Goal: Task Accomplishment & Management: Manage account settings

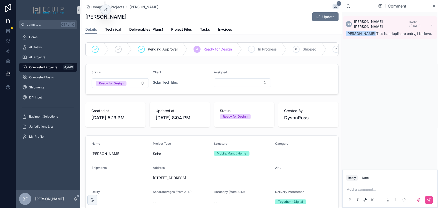
drag, startPoint x: 120, startPoint y: 15, endPoint x: 86, endPoint y: 16, distance: 34.7
click at [86, 16] on h1 "[PERSON_NAME]" at bounding box center [105, 16] width 41 height 7
copy h1 "[PERSON_NAME]"
click at [389, 187] on p "scrollable content" at bounding box center [391, 189] width 88 height 5
click at [384, 180] on span "sherri@ecuip.com" at bounding box center [400, 180] width 89 height 5
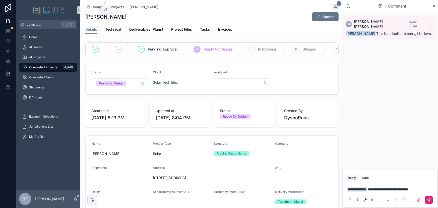
click at [431, 198] on button "scrollable content" at bounding box center [429, 200] width 8 height 8
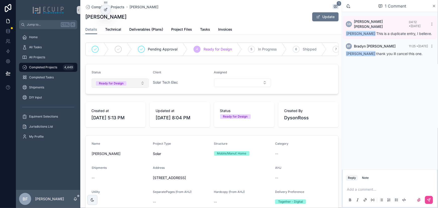
click at [125, 86] on span "Ready for Design" at bounding box center [111, 83] width 31 height 5
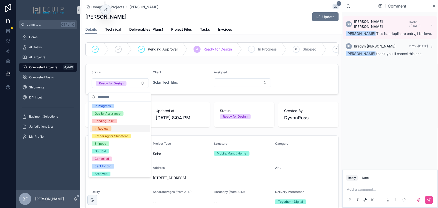
scroll to position [39, 0]
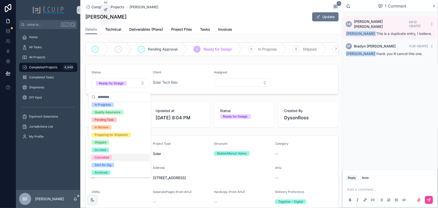
click at [105, 157] on div "Cancelled" at bounding box center [102, 157] width 14 height 5
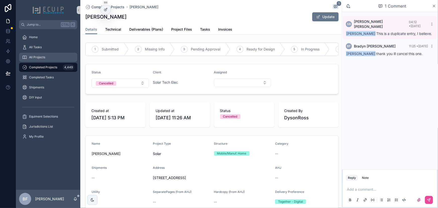
click at [49, 54] on div "All Projects" at bounding box center [48, 57] width 52 height 8
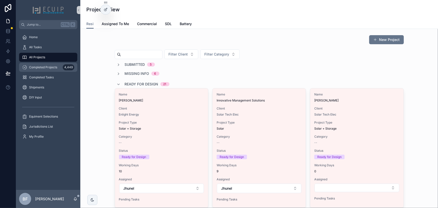
drag, startPoint x: 53, startPoint y: 67, endPoint x: 104, endPoint y: 55, distance: 53.1
click at [53, 67] on span "Completed Projects" at bounding box center [43, 67] width 28 height 4
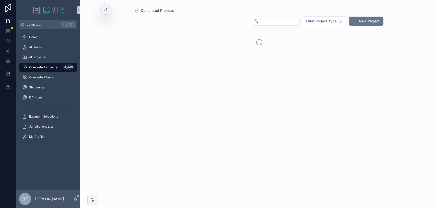
click at [265, 18] on input "scrollable content" at bounding box center [278, 21] width 41 height 7
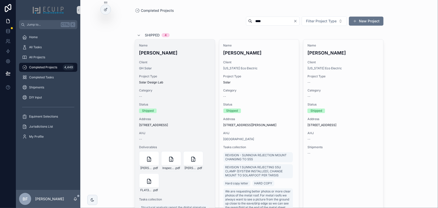
type input "****"
click at [189, 51] on h4 "Pauline Griffiths" at bounding box center [175, 52] width 72 height 7
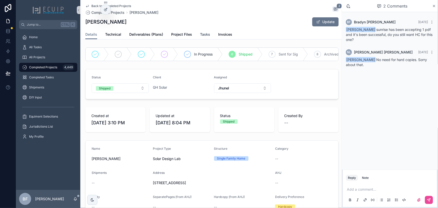
click at [206, 36] on span "Tasks" at bounding box center [205, 34] width 10 height 5
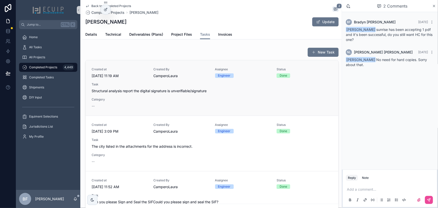
click at [176, 98] on div "Created at 7/24/2025 11:19 AM Created By CamperoLaura Assignee Engineer Status …" at bounding box center [212, 87] width 241 height 41
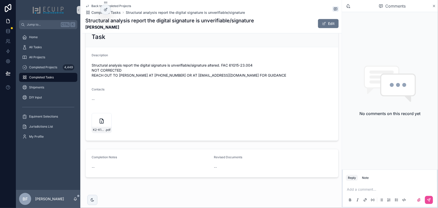
scroll to position [187, 0]
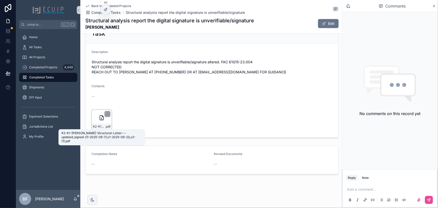
click at [103, 126] on span "K2-K1-Pauline-Griffiths-Structural-Letter---updated_signed-(1)-2025-06-17_v1-20…" at bounding box center [99, 126] width 12 height 4
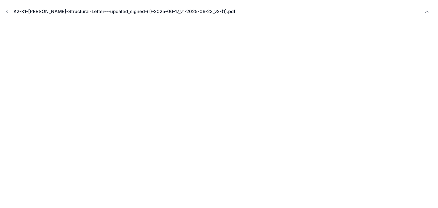
click at [7, 12] on icon "Close modal" at bounding box center [7, 12] width 2 height 2
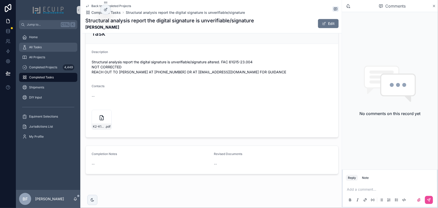
click at [38, 50] on div "All Tasks" at bounding box center [48, 47] width 52 height 8
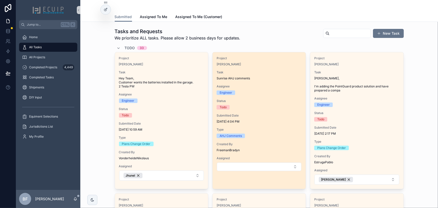
click at [250, 65] on div "Sharon Moffett" at bounding box center [259, 64] width 85 height 4
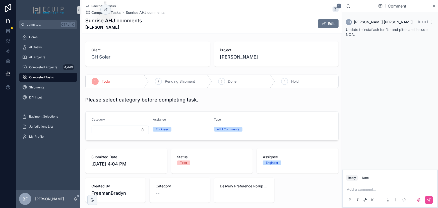
click at [235, 54] on span "Sharon Moffett" at bounding box center [239, 56] width 38 height 7
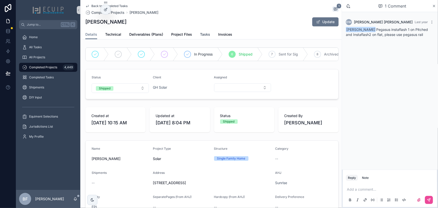
click at [206, 36] on span "Tasks" at bounding box center [205, 34] width 10 height 5
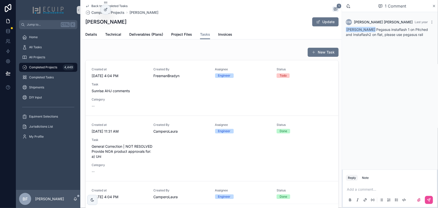
click at [200, 77] on span "FreemanBradyn" at bounding box center [181, 75] width 56 height 5
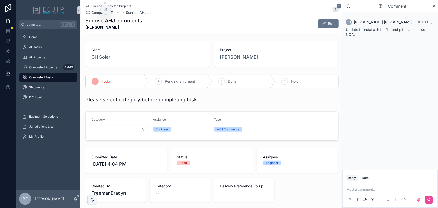
drag, startPoint x: 118, startPoint y: 27, endPoint x: 82, endPoint y: 26, distance: 36.4
click at [82, 26] on div "Back to Completed Projects Completed Tasks Sunrise AHJ comments 1 Sunrise AHJ c…" at bounding box center [210, 192] width 261 height 385
copy strong "Sharon Moffett"
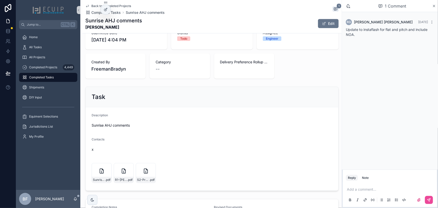
scroll to position [137, 0]
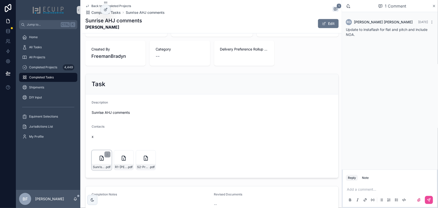
click at [101, 164] on div "Sunrise-Latest-Submittal-Corrections-Report_17-09-2025_13-13-52 .pdf" at bounding box center [102, 167] width 20 height 6
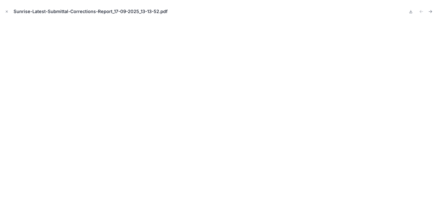
click at [7, 10] on icon "Close modal" at bounding box center [7, 12] width 4 height 4
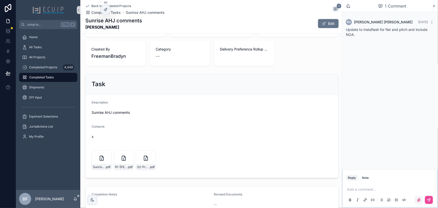
click at [416, 200] on label "scrollable content" at bounding box center [419, 200] width 8 height 8
click at [0, 0] on input "scrollable content" at bounding box center [0, 0] width 0 height 0
click at [417, 187] on icon "scrollable content" at bounding box center [419, 186] width 4 height 4
click at [0, 0] on input "scrollable content" at bounding box center [0, 0] width 0 height 0
click at [378, 178] on p "scrollable content" at bounding box center [391, 175] width 88 height 5
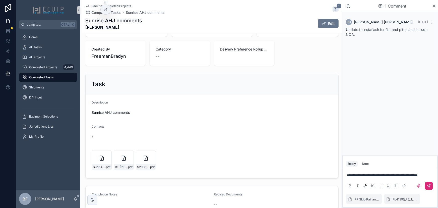
click at [427, 184] on icon "scrollable content" at bounding box center [429, 186] width 4 height 4
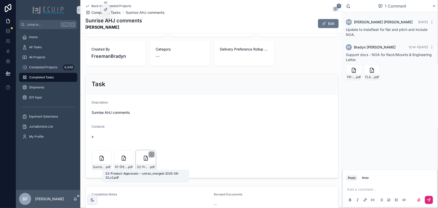
click at [146, 166] on span "S2-Product-Approvals---unirac_merged-2025-08-22_v2" at bounding box center [143, 167] width 12 height 4
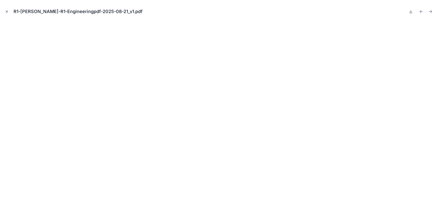
click at [6, 10] on icon "Close modal" at bounding box center [7, 12] width 4 height 4
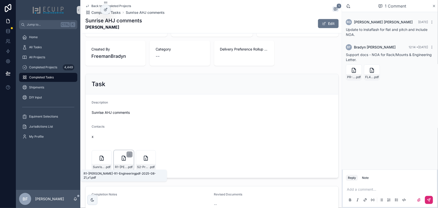
click at [123, 167] on span "R1-SHARON-MOFFETT-R1-Engineeringpdf-2025-08-21_v1" at bounding box center [121, 167] width 12 height 4
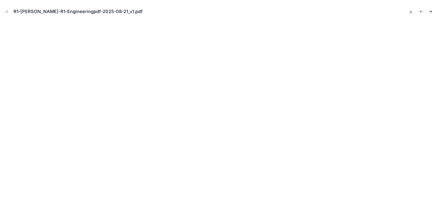
click at [433, 11] on icon "Next file" at bounding box center [430, 11] width 5 height 5
click at [5, 9] on button "Close modal" at bounding box center [7, 12] width 6 height 6
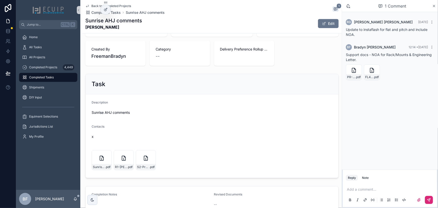
click at [403, 188] on p "scrollable content" at bounding box center [391, 189] width 88 height 5
click at [117, 168] on span "R1-SHARON-MOFFETT-R1-Engineeringpdf-2025-08-21_v1" at bounding box center [121, 167] width 12 height 4
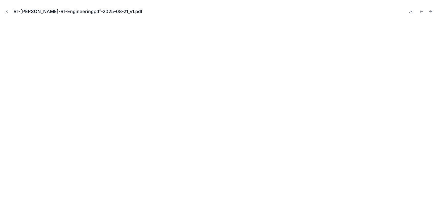
click at [8, 13] on icon "Close modal" at bounding box center [7, 12] width 4 height 4
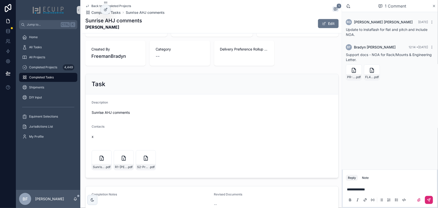
click at [375, 184] on div "**********" at bounding box center [390, 194] width 88 height 21
click at [376, 188] on p "**********" at bounding box center [391, 189] width 88 height 5
click at [107, 153] on icon "scrollable content" at bounding box center [107, 154] width 0 height 2
click at [423, 191] on p "**********" at bounding box center [391, 189] width 88 height 5
click at [434, 183] on p "**********" at bounding box center [391, 187] width 88 height 10
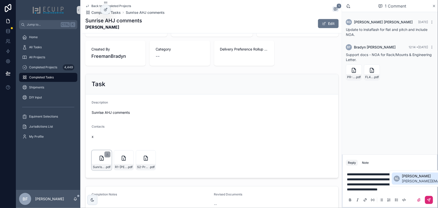
click at [410, 173] on span "Natalie Leezer" at bounding box center [446, 175] width 89 height 5
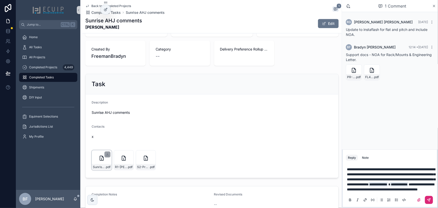
click at [429, 202] on icon "scrollable content" at bounding box center [429, 200] width 4 height 4
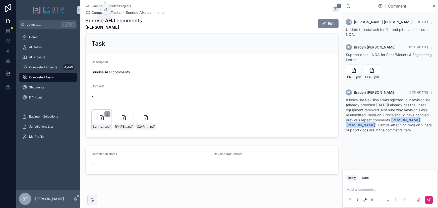
click at [332, 27] on button "Edit" at bounding box center [328, 23] width 21 height 9
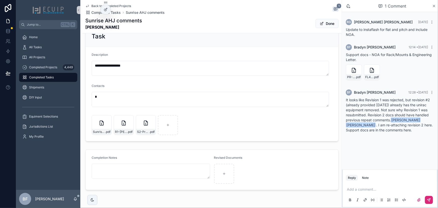
scroll to position [201, 0]
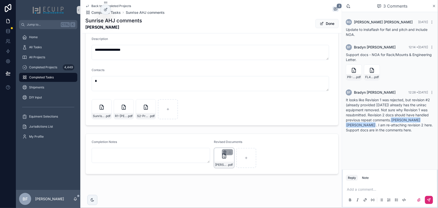
click at [223, 150] on icon "scrollable content" at bounding box center [225, 152] width 4 height 4
click at [232, 142] on icon "scrollable content" at bounding box center [234, 143] width 4 height 4
click at [320, 24] on button "Done" at bounding box center [326, 23] width 23 height 9
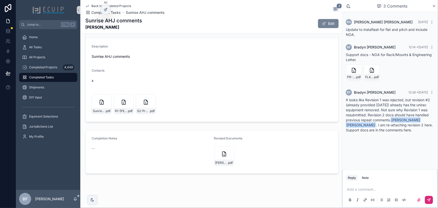
scroll to position [192, 0]
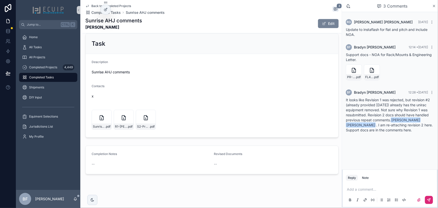
click at [325, 22] on button "Edit" at bounding box center [328, 23] width 21 height 9
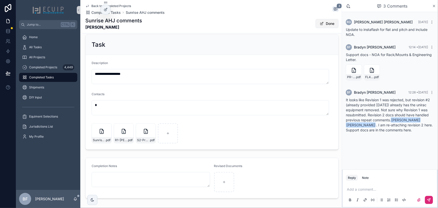
scroll to position [201, 0]
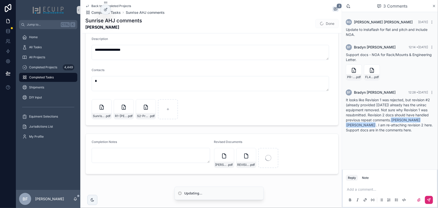
click at [359, 190] on p "scrollable content" at bounding box center [391, 189] width 88 height 5
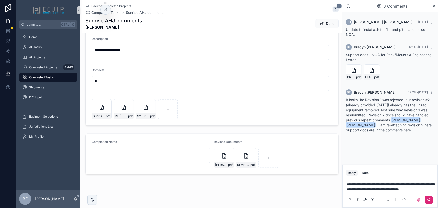
click at [371, 189] on span "**********" at bounding box center [391, 186] width 88 height 9
click at [401, 191] on p "**********" at bounding box center [391, 187] width 88 height 10
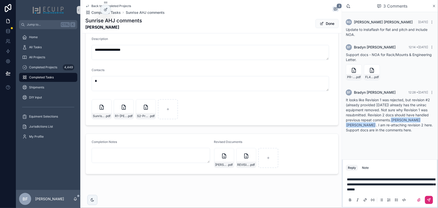
click at [431, 198] on button "scrollable content" at bounding box center [429, 200] width 8 height 8
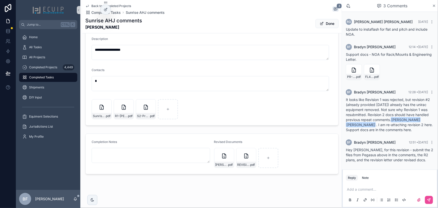
click at [318, 18] on div "Sunrise AHJ comments Sharon Moffett Done" at bounding box center [211, 23] width 253 height 13
click at [320, 22] on span "scrollable content" at bounding box center [322, 24] width 4 height 4
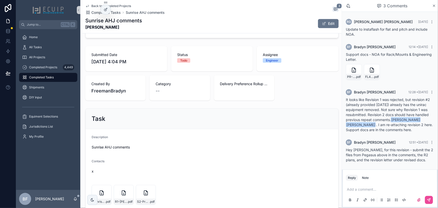
scroll to position [10, 0]
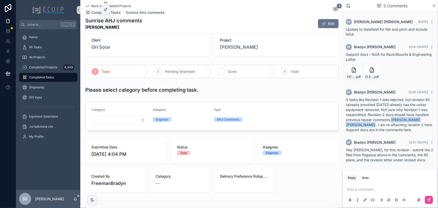
click at [225, 71] on div "3 Done" at bounding box center [243, 71] width 63 height 13
click at [50, 49] on div "All Tasks" at bounding box center [48, 47] width 52 height 8
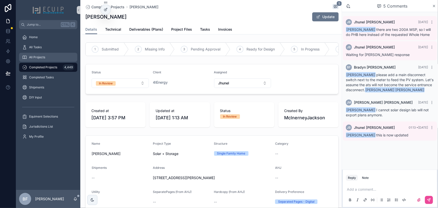
drag, startPoint x: 51, startPoint y: 57, endPoint x: 71, endPoint y: 61, distance: 20.2
click at [51, 57] on div "All Projects" at bounding box center [48, 57] width 52 height 8
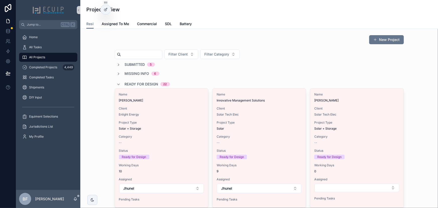
click at [153, 52] on input "scrollable content" at bounding box center [141, 54] width 41 height 7
paste input "**********"
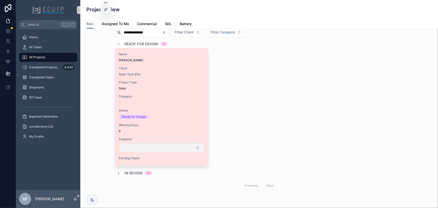
scroll to position [23, 0]
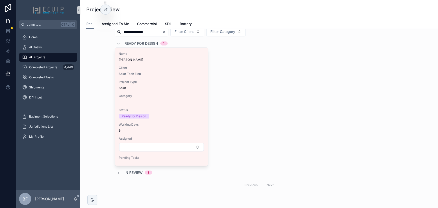
type input "**********"
click at [132, 170] on span "In Review" at bounding box center [134, 172] width 18 height 5
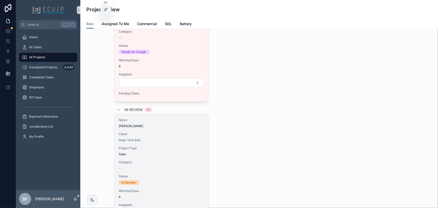
scroll to position [91, 0]
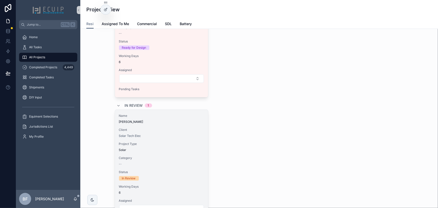
click at [180, 134] on div "Solar Tech Elec" at bounding box center [161, 136] width 85 height 4
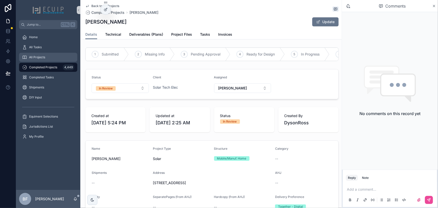
click at [46, 53] on div "All Projects" at bounding box center [48, 57] width 52 height 8
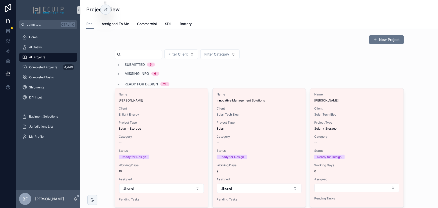
click at [131, 83] on span "Ready for Design" at bounding box center [142, 84] width 34 height 5
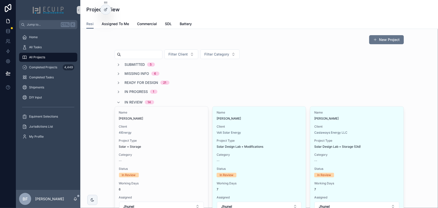
click at [134, 100] on span "In Review" at bounding box center [134, 102] width 18 height 5
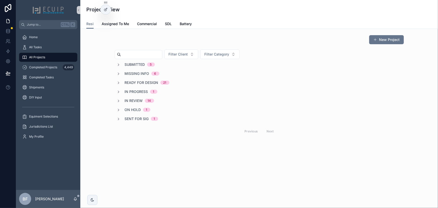
click at [27, 42] on div "All Tasks" at bounding box center [48, 47] width 64 height 10
click at [30, 44] on div "All Tasks" at bounding box center [48, 47] width 52 height 8
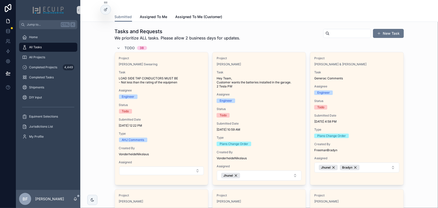
click at [256, 0] on div "scrollable content" at bounding box center [259, 6] width 289 height 12
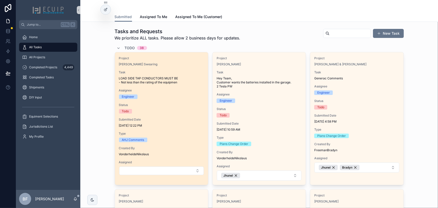
click at [180, 93] on div "Assignee Engineer" at bounding box center [161, 93] width 85 height 11
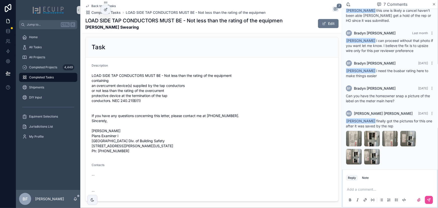
scroll to position [182, 0]
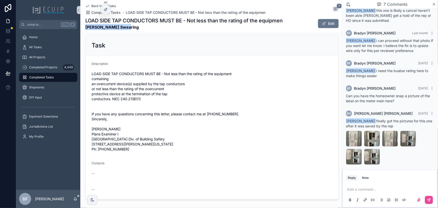
drag, startPoint x: 124, startPoint y: 28, endPoint x: 87, endPoint y: 26, distance: 37.2
click at [86, 27] on strong "Millicent Swearing" at bounding box center [183, 27] width 197 height 6
copy strong "Millicent Swearing"
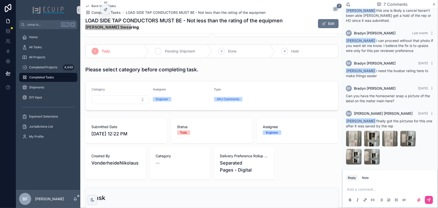
scroll to position [0, 0]
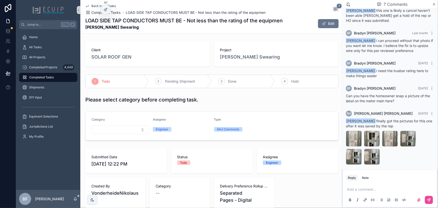
drag, startPoint x: 178, startPoint y: 80, endPoint x: 140, endPoint y: 103, distance: 44.5
click at [178, 81] on span "Pending Shipment" at bounding box center [180, 81] width 30 height 5
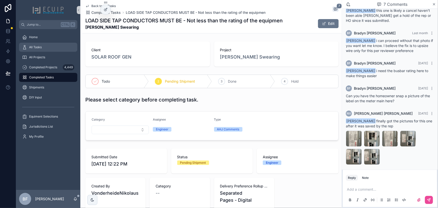
drag, startPoint x: 47, startPoint y: 47, endPoint x: 41, endPoint y: 3, distance: 44.8
click at [47, 47] on div "All Tasks" at bounding box center [48, 47] width 52 height 8
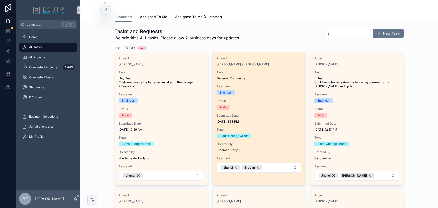
click at [286, 77] on span "Generac Comments" at bounding box center [259, 78] width 85 height 4
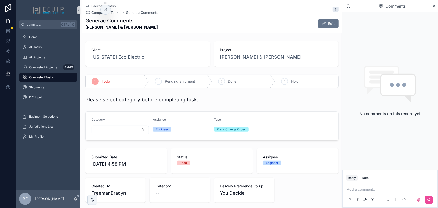
click at [166, 81] on span "Pending Shipment" at bounding box center [180, 81] width 30 height 5
click at [41, 44] on div "All Tasks" at bounding box center [48, 47] width 52 height 8
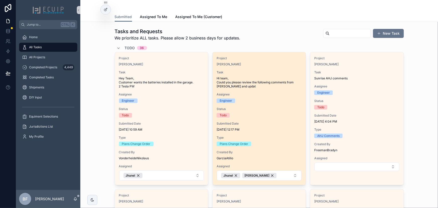
click at [275, 68] on div "Project Erich Marzolf Task Hi team, Could you please review the following comme…" at bounding box center [259, 118] width 93 height 133
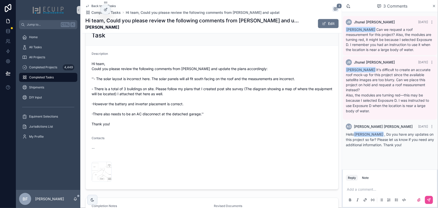
scroll to position [205, 0]
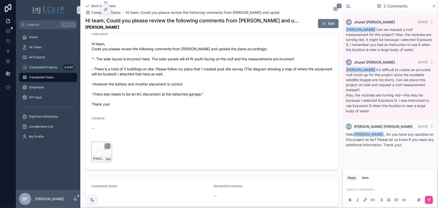
click at [98, 156] on div "ERICH-MARZOLF-(1) .jpg" at bounding box center [102, 159] width 20 height 6
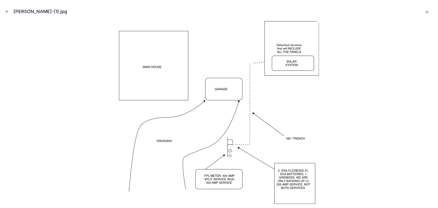
click at [5, 12] on icon "Close modal" at bounding box center [7, 12] width 4 height 4
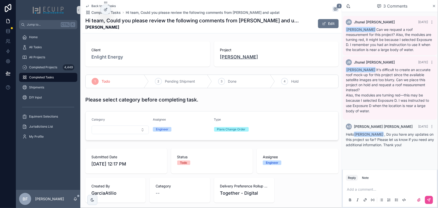
click at [231, 54] on span "Erich Marzolf" at bounding box center [239, 56] width 38 height 7
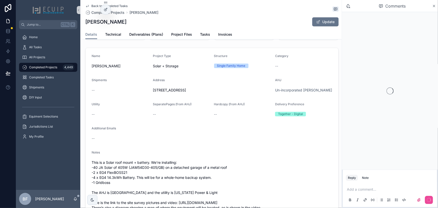
scroll to position [137, 0]
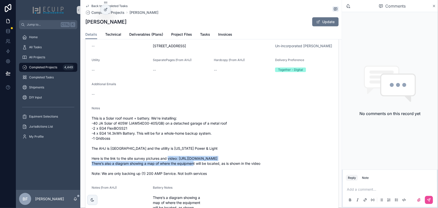
drag, startPoint x: 153, startPoint y: 165, endPoint x: 180, endPoint y: 161, distance: 27.2
click at [180, 161] on span "This is a Solar roof mount + battery. We’re installing: -40 JA Solar of 405W (J…" at bounding box center [212, 146] width 241 height 60
copy span "https://drive.google.com/drive/folders/1MAEQKI4Etqinwmwk8LrqGFLWL3HedGuL?usp=sh…"
click at [176, 102] on form "Name Erich Marzolf Project Type Solar + Storage Structure Single Family Home Ca…" at bounding box center [212, 116] width 253 height 224
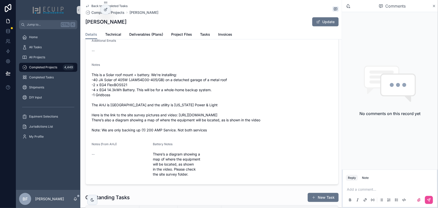
scroll to position [205, 0]
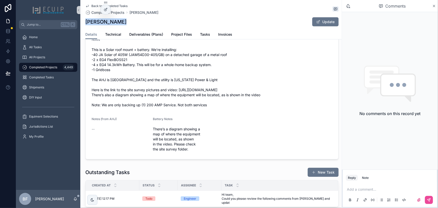
drag, startPoint x: 118, startPoint y: 23, endPoint x: 86, endPoint y: 24, distance: 32.1
click at [86, 24] on div "Erich Marzolf Update" at bounding box center [211, 22] width 253 height 10
copy h1 "Erich Marzolf"
click at [185, 64] on span "This is a Solar roof mount + battery. We’re installing: -40 JA Solar of 405W (J…" at bounding box center [212, 77] width 241 height 60
click at [184, 35] on span "Project Files" at bounding box center [181, 34] width 21 height 5
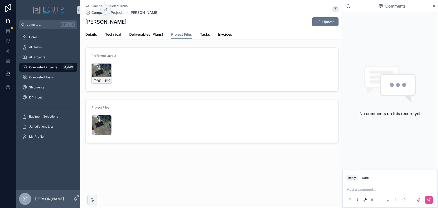
click at [102, 76] on div "image-(26) .png" at bounding box center [102, 73] width 20 height 20
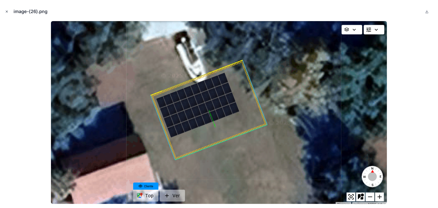
click at [8, 12] on icon "Close modal" at bounding box center [7, 12] width 4 height 4
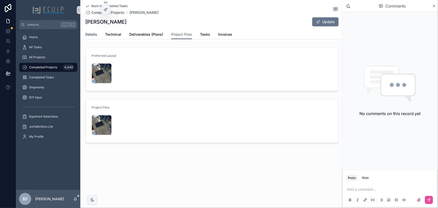
click at [87, 35] on span "Details" at bounding box center [91, 34] width 12 height 5
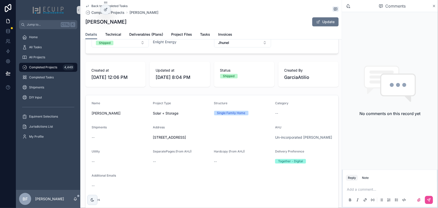
scroll to position [182, 0]
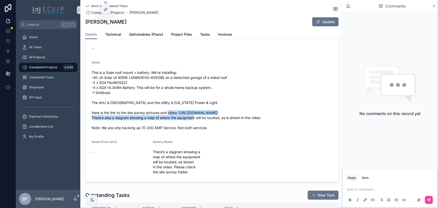
drag, startPoint x: 146, startPoint y: 121, endPoint x: 180, endPoint y: 116, distance: 33.8
click at [180, 116] on span "This is a Solar roof mount + battery. We’re installing: -40 JA Solar of 405W (J…" at bounding box center [212, 100] width 241 height 60
copy span "https://drive.google.com/drive/folders/1MAEQKI4Etqinwmwk8LrqGFLWL3HedGuL?usp=sh…"
drag, startPoint x: 264, startPoint y: 74, endPoint x: 236, endPoint y: 59, distance: 30.9
click at [264, 74] on span "This is a Solar roof mount + battery. We’re installing: -40 JA Solar of 405W (J…" at bounding box center [212, 100] width 241 height 60
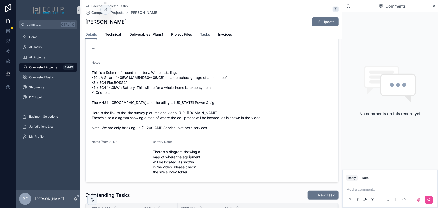
click at [201, 35] on span "Tasks" at bounding box center [205, 34] width 10 height 5
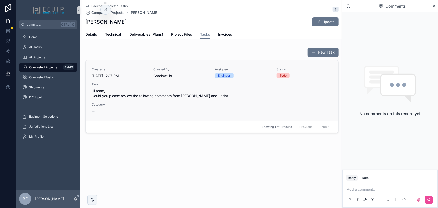
click at [161, 107] on div "Created at 9/18/2025 12:17 PM Created By GarciaAtilio Assignee Engineer Status …" at bounding box center [212, 90] width 241 height 46
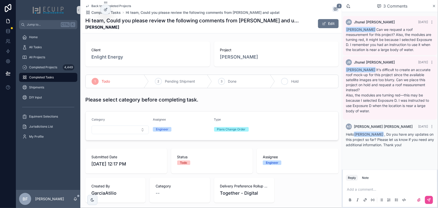
click at [291, 82] on span "Hold" at bounding box center [295, 81] width 8 height 5
click at [239, 59] on span "Erich Marzolf" at bounding box center [239, 56] width 38 height 7
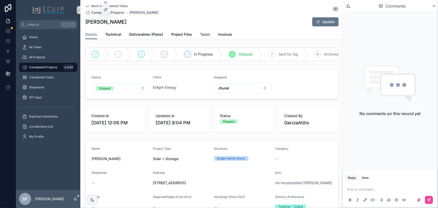
click at [207, 35] on span "Tasks" at bounding box center [205, 34] width 10 height 5
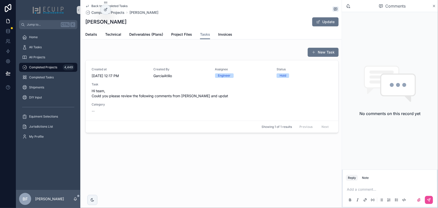
click at [331, 49] on button "New Task" at bounding box center [323, 52] width 31 height 9
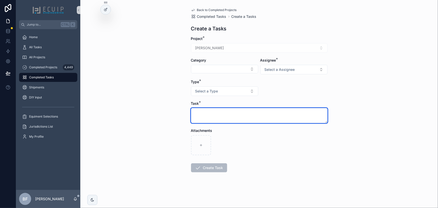
click at [212, 118] on textarea "scrollable content" at bounding box center [259, 115] width 137 height 15
type textarea "*"
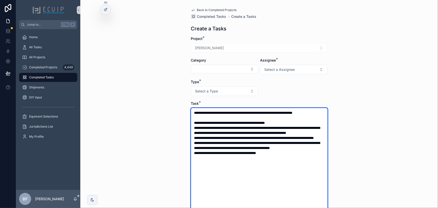
drag, startPoint x: 274, startPoint y: 171, endPoint x: 278, endPoint y: 171, distance: 4.0
click at [274, 171] on textarea "**********" at bounding box center [259, 185] width 137 height 155
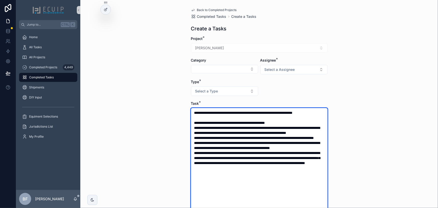
click at [197, 127] on textarea "**********" at bounding box center [259, 185] width 137 height 155
click at [221, 127] on textarea "**********" at bounding box center [259, 185] width 137 height 155
click at [279, 126] on textarea "**********" at bounding box center [259, 185] width 137 height 155
click at [282, 136] on textarea "**********" at bounding box center [259, 185] width 137 height 155
click at [193, 142] on textarea "**********" at bounding box center [259, 185] width 137 height 155
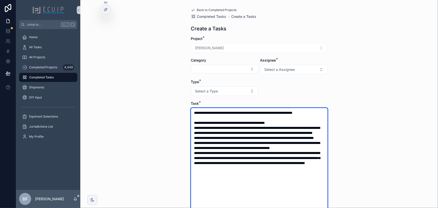
click at [207, 143] on textarea "**********" at bounding box center [259, 185] width 137 height 155
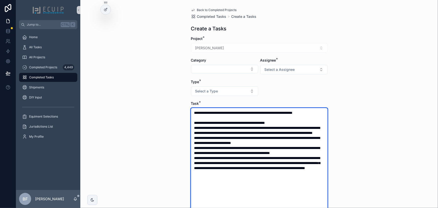
click at [283, 148] on textarea "**********" at bounding box center [259, 185] width 137 height 155
click at [236, 157] on textarea "**********" at bounding box center [259, 185] width 137 height 155
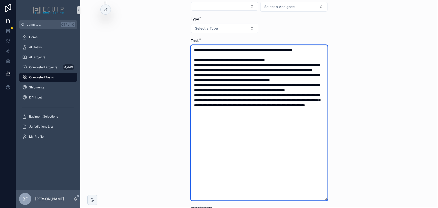
scroll to position [68, 0]
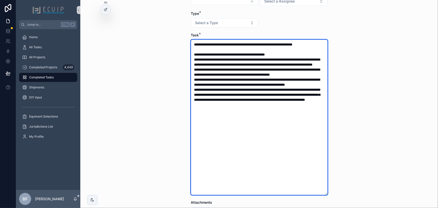
click at [297, 104] on textarea "**********" at bounding box center [259, 117] width 137 height 155
click at [308, 122] on textarea "**********" at bounding box center [259, 117] width 137 height 155
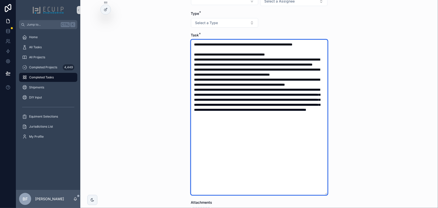
click at [237, 139] on textarea "scrollable content" at bounding box center [259, 117] width 137 height 155
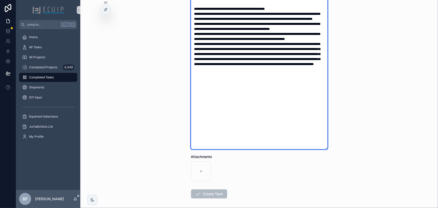
scroll to position [0, 0]
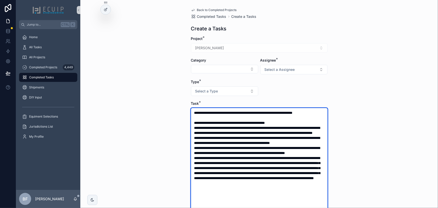
type textarea "**********"
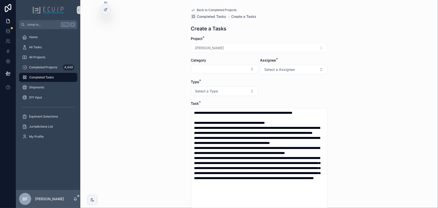
click at [266, 75] on form "Project * Erich Marzolf Category Assignee * Select a Assignee Type * Select a T…" at bounding box center [259, 190] width 137 height 308
click at [269, 73] on button "Select a Assignee" at bounding box center [293, 70] width 67 height 10
click at [274, 95] on span "Client" at bounding box center [269, 97] width 14 height 5
click at [238, 70] on button "Select Button" at bounding box center [224, 69] width 67 height 9
click at [171, 88] on div "Back to Completed Projects Completed Tasks Create a Tasks Create a Tasks Projec…" at bounding box center [259, 104] width 358 height 208
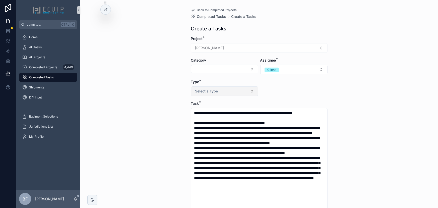
click at [205, 90] on span "Select a Type" at bounding box center [206, 91] width 23 height 5
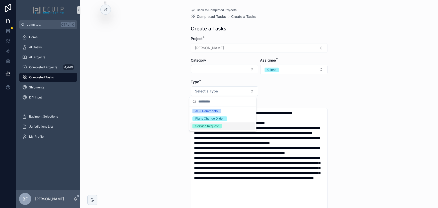
click at [216, 127] on div "Service Request" at bounding box center [207, 126] width 23 height 5
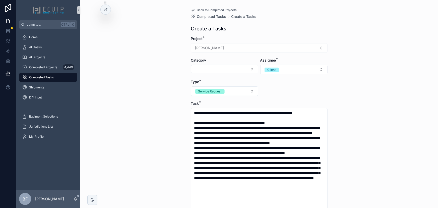
click at [216, 63] on div "Category" at bounding box center [224, 66] width 67 height 17
click at [220, 71] on button "Select Button" at bounding box center [224, 69] width 67 height 9
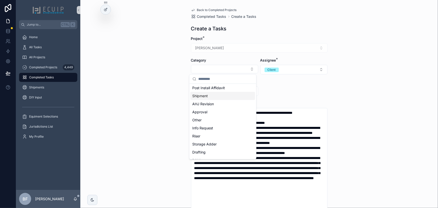
scroll to position [114, 0]
click at [219, 125] on div "Info Request" at bounding box center [222, 127] width 65 height 8
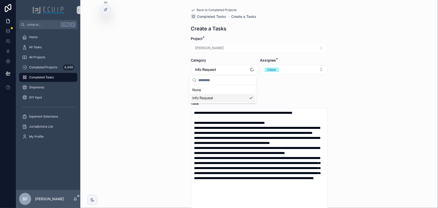
scroll to position [0, 0]
click at [139, 133] on div "Back to Completed Projects Completed Tasks Create a Tasks Create a Tasks Projec…" at bounding box center [259, 104] width 358 height 208
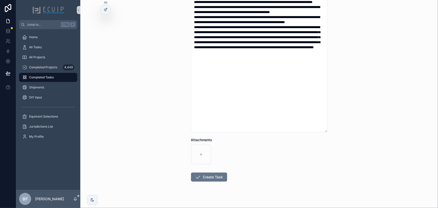
scroll to position [136, 0]
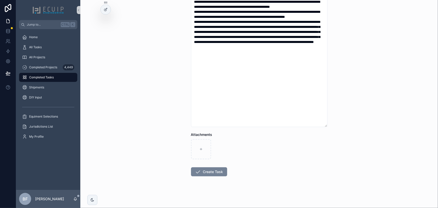
click at [200, 167] on button "Create Task" at bounding box center [209, 171] width 36 height 9
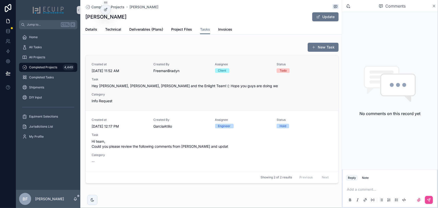
click at [224, 88] on span "Hey Atilo, Alex, Mirian and the Enlight Team! (: Hope you guys are doing we" at bounding box center [212, 85] width 241 height 5
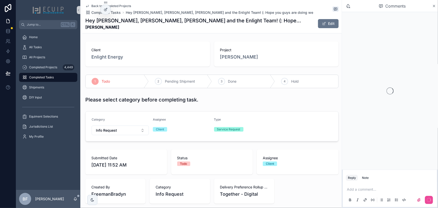
scroll to position [91, 0]
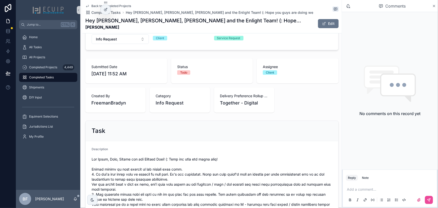
click at [382, 193] on div "Add a comment..." at bounding box center [390, 194] width 88 height 21
click at [381, 191] on p "scrollable content" at bounding box center [391, 189] width 88 height 5
click at [374, 180] on span "agarcia@enlight.energy" at bounding box center [386, 180] width 60 height 5
click at [375, 180] on span "MA" at bounding box center [372, 178] width 5 height 4
click at [431, 201] on button "scrollable content" at bounding box center [429, 200] width 8 height 8
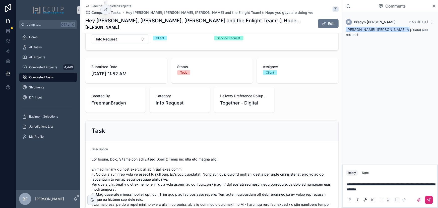
click at [428, 198] on button "scrollable content" at bounding box center [429, 200] width 8 height 8
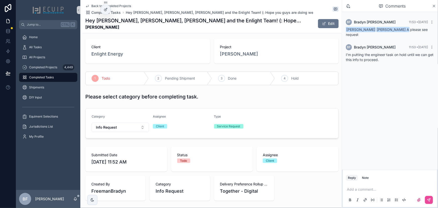
scroll to position [0, 0]
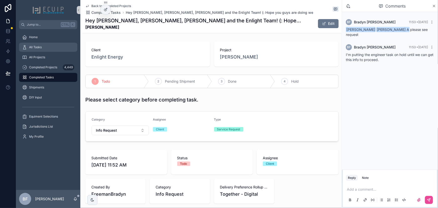
drag, startPoint x: 53, startPoint y: 46, endPoint x: 56, endPoint y: 49, distance: 3.8
click at [53, 46] on div "All Tasks" at bounding box center [48, 47] width 52 height 8
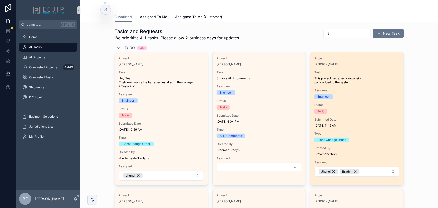
click at [364, 67] on div "Project Eric Fisher Task This project had a tesla expansion pack added to the s…" at bounding box center [356, 116] width 93 height 128
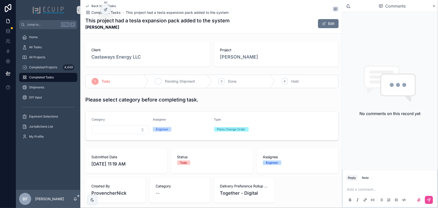
click at [180, 85] on div "2 Pending Shipment" at bounding box center [180, 81] width 63 height 13
click at [40, 51] on link "All Tasks" at bounding box center [48, 47] width 58 height 9
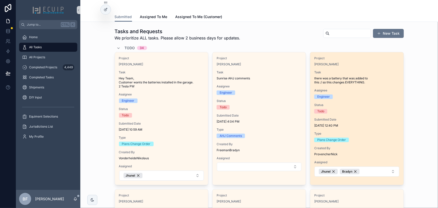
click at [375, 96] on div "Engineer" at bounding box center [356, 96] width 85 height 5
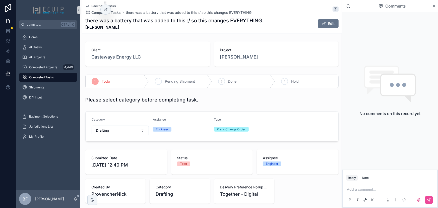
click at [167, 76] on div "2 Pending Shipment" at bounding box center [180, 81] width 63 height 13
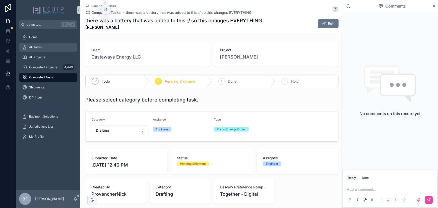
click at [31, 48] on span "All Tasks" at bounding box center [35, 47] width 13 height 4
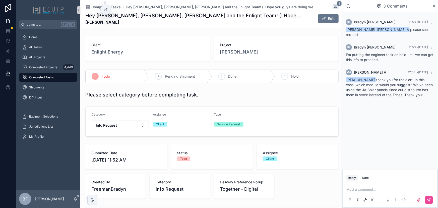
click at [358, 189] on p "scrollable content" at bounding box center [391, 189] width 88 height 5
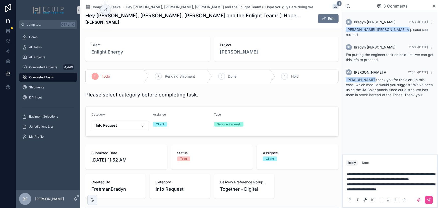
click at [422, 189] on p "**********" at bounding box center [391, 187] width 88 height 10
click at [409, 188] on span "**********" at bounding box center [391, 186] width 88 height 9
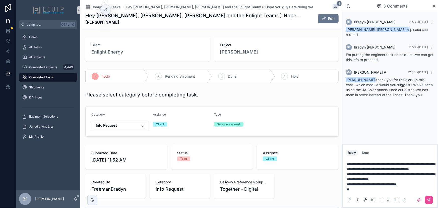
click at [376, 189] on p "**********" at bounding box center [391, 187] width 88 height 10
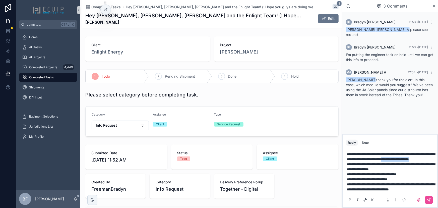
drag, startPoint x: 375, startPoint y: 158, endPoint x: 415, endPoint y: 153, distance: 39.9
click at [415, 153] on p "**********" at bounding box center [391, 157] width 88 height 10
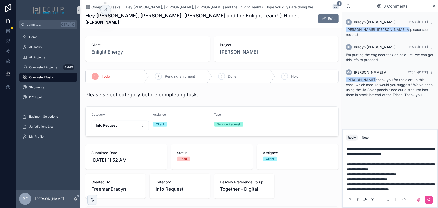
click at [399, 163] on span "**********" at bounding box center [391, 166] width 88 height 9
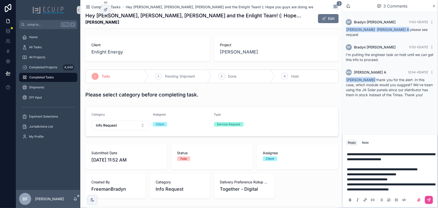
click at [396, 167] on span "**********" at bounding box center [382, 169] width 71 height 4
click at [410, 167] on span "**********" at bounding box center [382, 169] width 71 height 4
click at [434, 185] on span "**********" at bounding box center [391, 186] width 88 height 9
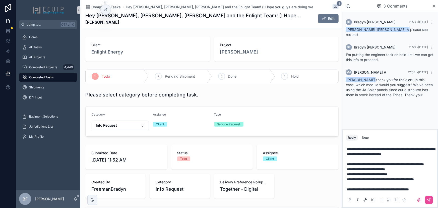
click at [362, 189] on span "**********" at bounding box center [378, 189] width 62 height 4
click at [400, 189] on span "**********" at bounding box center [375, 189] width 57 height 4
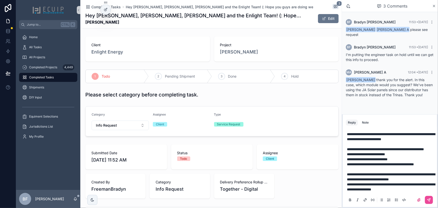
drag, startPoint x: 430, startPoint y: 201, endPoint x: 435, endPoint y: 201, distance: 5.0
click at [432, 201] on button "scrollable content" at bounding box center [429, 200] width 8 height 8
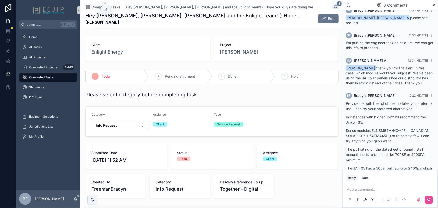
scroll to position [27, 0]
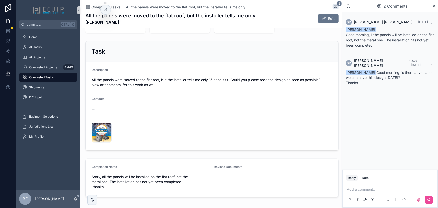
scroll to position [182, 0]
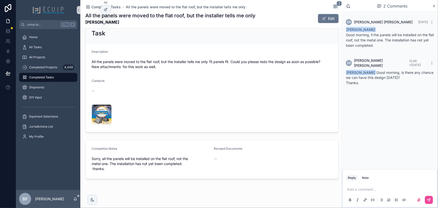
drag, startPoint x: 125, startPoint y: 24, endPoint x: 86, endPoint y: 25, distance: 39.4
click at [86, 25] on strong "[PERSON_NAME]" at bounding box center [170, 22] width 170 height 6
copy strong "[PERSON_NAME]"
click at [99, 117] on div "Attachments .png" at bounding box center [102, 114] width 20 height 20
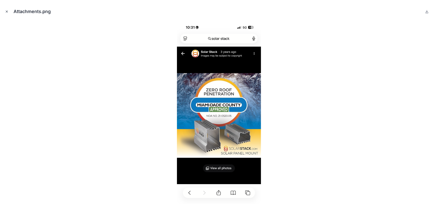
click at [5, 12] on icon "Close modal" at bounding box center [7, 12] width 4 height 4
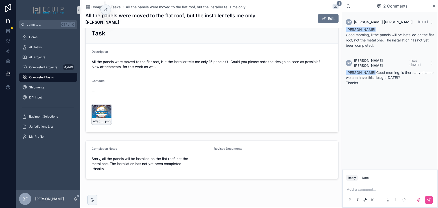
click at [98, 108] on div "Attachments .png" at bounding box center [102, 114] width 20 height 20
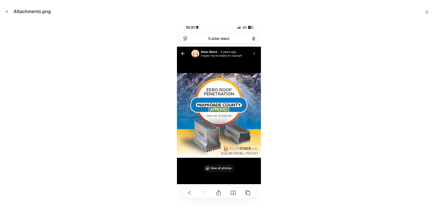
click at [7, 9] on button "Close modal" at bounding box center [7, 12] width 6 height 6
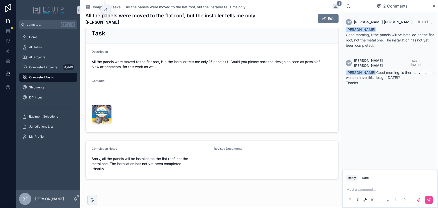
drag, startPoint x: 125, startPoint y: 25, endPoint x: 86, endPoint y: 27, distance: 39.2
click at [86, 27] on div "Completed Tasks All the panels were moved to the flat roof, but the installer t…" at bounding box center [211, 14] width 253 height 28
copy strong "[PERSON_NAME]"
click at [185, 87] on div "--" at bounding box center [212, 91] width 241 height 8
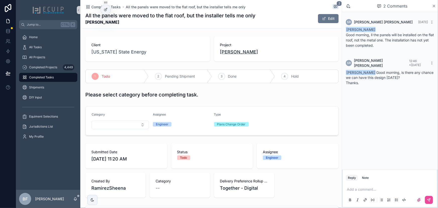
click at [229, 55] on span "[PERSON_NAME]" at bounding box center [239, 51] width 38 height 7
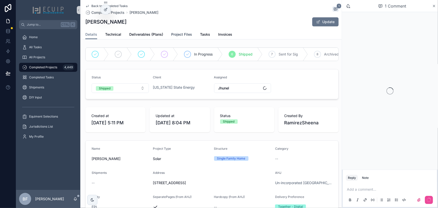
click at [180, 33] on span "Project Files" at bounding box center [181, 34] width 21 height 5
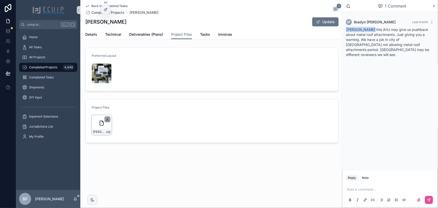
click at [107, 118] on icon "scrollable content" at bounding box center [107, 119] width 4 height 4
drag, startPoint x: 138, startPoint y: 22, endPoint x: 85, endPoint y: 23, distance: 52.5
click at [85, 23] on div "OLANDER SUSAN L Update" at bounding box center [211, 22] width 253 height 10
copy h1 "[PERSON_NAME]"
click at [178, 15] on div "Back to Completed Tasks Completed Projects OLANDER SUSAN L 1 OLANDER SUSAN L Up…" at bounding box center [211, 15] width 253 height 30
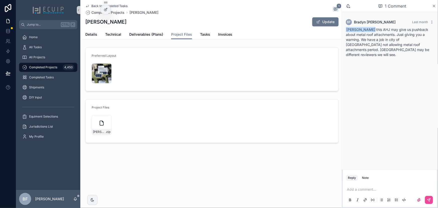
click at [143, 19] on div "OLANDER SUSAN L Update" at bounding box center [211, 22] width 253 height 10
click at [108, 119] on icon "scrollable content" at bounding box center [107, 119] width 4 height 4
click at [202, 36] on span "Tasks" at bounding box center [205, 34] width 10 height 5
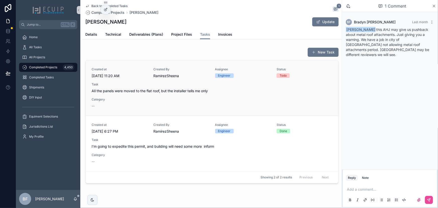
click at [187, 90] on span "All the panels were moved to the flat roof, but the installer tells me only" at bounding box center [212, 90] width 241 height 5
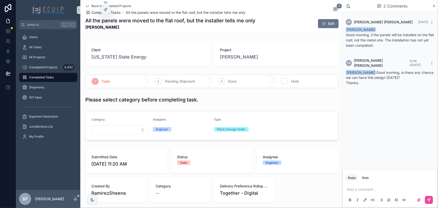
click at [283, 78] on div "4" at bounding box center [284, 81] width 7 height 7
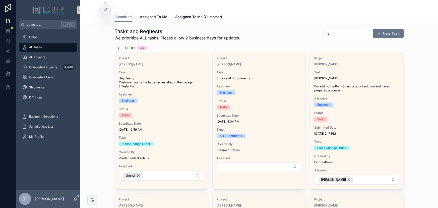
click at [126, 45] on span "Todo" at bounding box center [130, 47] width 10 height 5
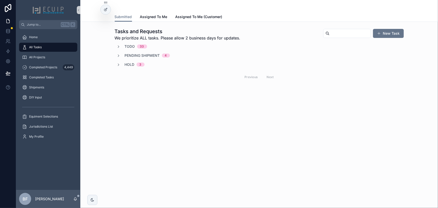
click at [134, 45] on span "Todo" at bounding box center [130, 46] width 10 height 5
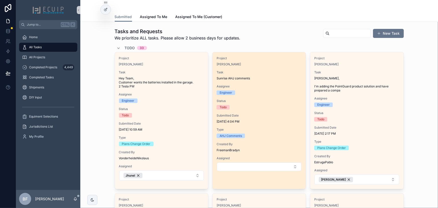
click at [277, 71] on span "Task" at bounding box center [259, 72] width 85 height 4
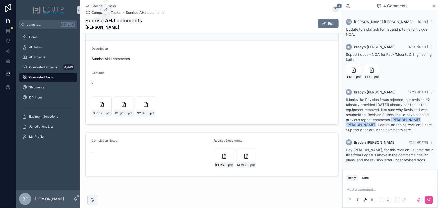
scroll to position [192, 0]
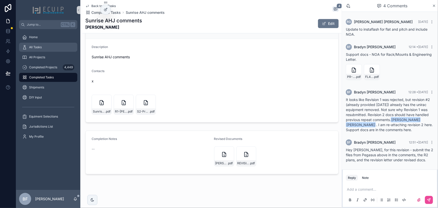
click at [51, 46] on div "All Tasks" at bounding box center [48, 47] width 52 height 8
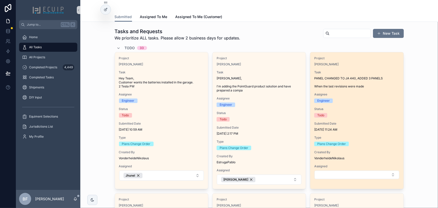
click at [365, 77] on span "PANEL CHANGED TO JA 440, ADDED 3 PANELS When the last revisions were made" at bounding box center [356, 82] width 85 height 12
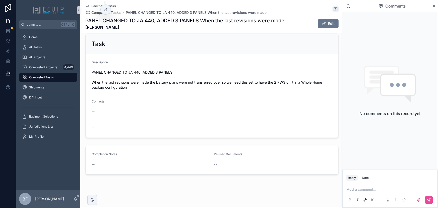
scroll to position [177, 0]
drag, startPoint x: 113, startPoint y: 27, endPoint x: 86, endPoint y: 28, distance: 26.4
click at [86, 28] on strong "[PERSON_NAME]" at bounding box center [184, 27] width 199 height 6
copy strong "[PERSON_NAME]"
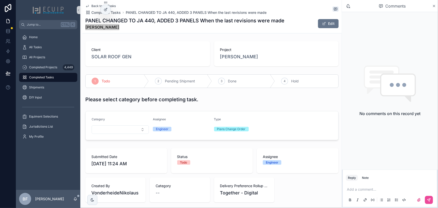
scroll to position [0, 0]
click at [369, 190] on p "scrollable content" at bounding box center [391, 189] width 88 height 5
click at [302, 176] on div "Submitted Date 9/24/2025 11:24 AM Status Todo Assignee Engineer Created By Vond…" at bounding box center [211, 175] width 253 height 54
click at [286, 144] on div "Client SOLAR ROOF GEN Project John Williams 1 Todo 2 Pending Shipment 3 Done 4 …" at bounding box center [211, 196] width 259 height 314
click at [373, 190] on p "****" at bounding box center [391, 189] width 88 height 5
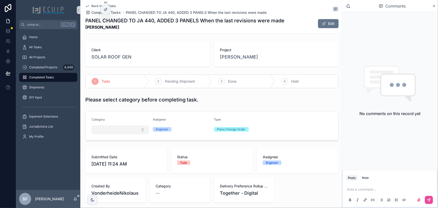
click at [119, 126] on button "Select Button" at bounding box center [120, 129] width 57 height 9
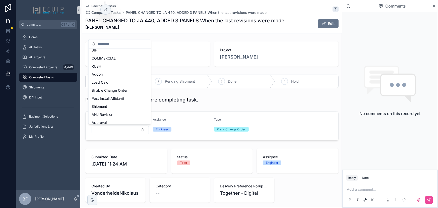
scroll to position [68, 0]
click at [123, 91] on span "Billable Change Order" at bounding box center [110, 89] width 36 height 5
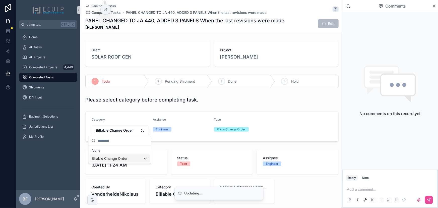
scroll to position [0, 0]
click at [257, 101] on div "Please select category before completing task." at bounding box center [211, 99] width 253 height 7
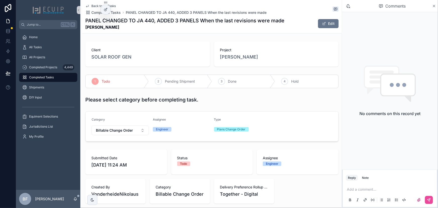
click at [233, 61] on div "Project John Williams" at bounding box center [276, 53] width 125 height 25
click at [234, 59] on span "John Williams" at bounding box center [239, 56] width 38 height 7
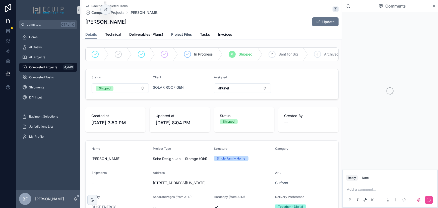
click at [178, 37] on link "Project Files" at bounding box center [181, 35] width 21 height 10
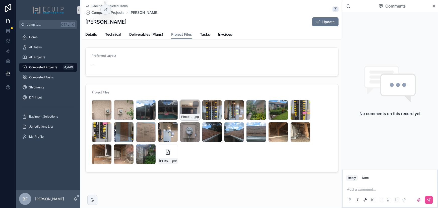
click at [185, 108] on div "Photo_Main_Service_Panel_Breaker_Sizes_all-16 .jpg" at bounding box center [190, 110] width 20 height 20
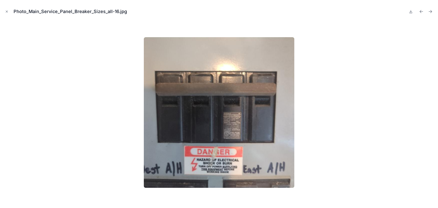
click at [8, 11] on icon "Close modal" at bounding box center [7, 12] width 4 height 4
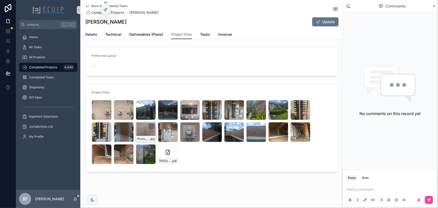
click at [141, 129] on div "Photo_Main_Service_Panel_Breaker_Sizes_all-21 .jpg" at bounding box center [146, 132] width 20 height 20
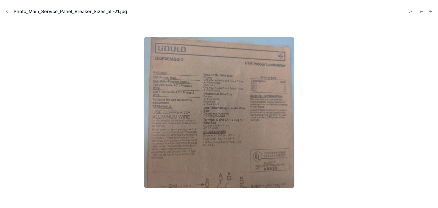
click at [5, 11] on icon "Close modal" at bounding box center [7, 12] width 4 height 4
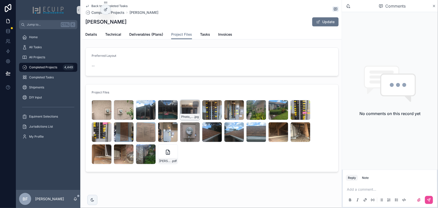
click at [186, 109] on div "Photo_Main_Service_Panel_Breaker_Sizes_all-16 .jpg" at bounding box center [190, 110] width 20 height 20
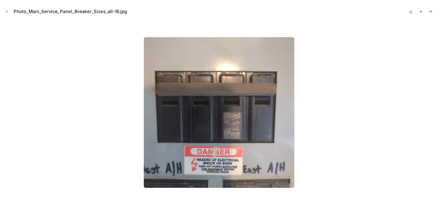
click at [410, 14] on button at bounding box center [411, 11] width 6 height 7
click at [6, 10] on icon "Close modal" at bounding box center [7, 12] width 4 height 4
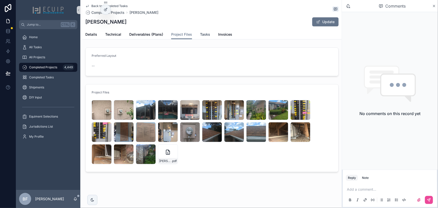
click at [201, 34] on span "Tasks" at bounding box center [205, 34] width 10 height 5
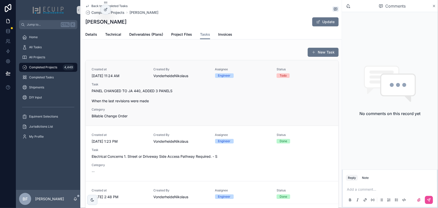
click at [192, 97] on span "PANEL CHANGED TO JA 440, ADDED 3 PANELS When the last revisions were made" at bounding box center [212, 95] width 241 height 15
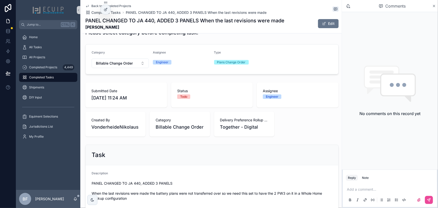
scroll to position [178, 0]
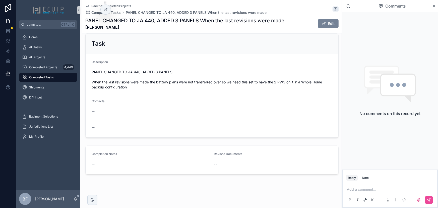
click at [329, 24] on button "Edit" at bounding box center [328, 23] width 21 height 9
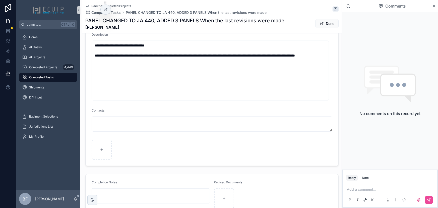
scroll to position [246, 0]
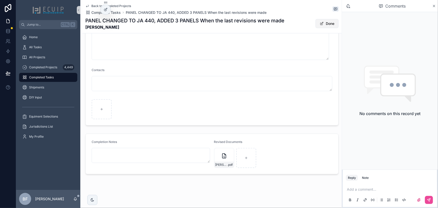
click at [324, 23] on button "Done" at bounding box center [326, 23] width 23 height 9
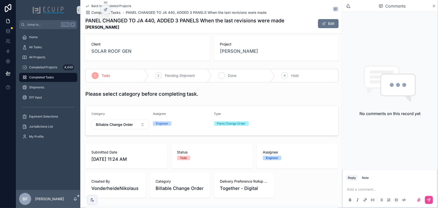
scroll to position [0, 0]
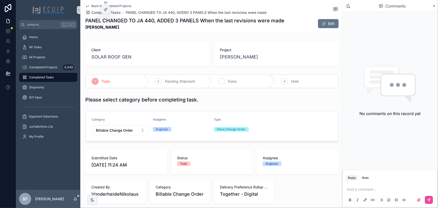
click at [235, 85] on div "3 Done" at bounding box center [243, 81] width 63 height 13
drag, startPoint x: 27, startPoint y: 46, endPoint x: 30, endPoint y: 45, distance: 3.7
click at [27, 46] on icon "scrollable content" at bounding box center [24, 47] width 5 height 5
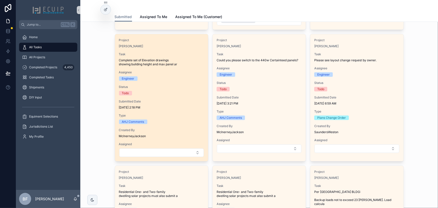
scroll to position [160, 0]
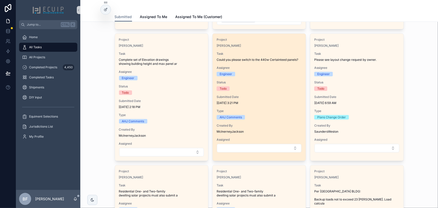
click at [263, 46] on div "[PERSON_NAME]" at bounding box center [259, 46] width 85 height 4
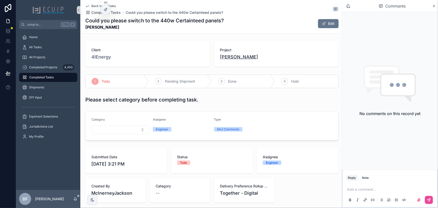
click at [234, 57] on span "[PERSON_NAME]" at bounding box center [239, 56] width 38 height 7
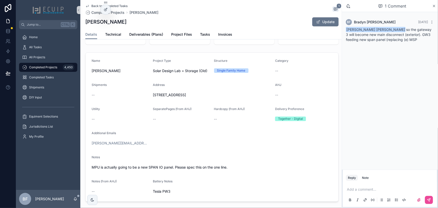
scroll to position [114, 0]
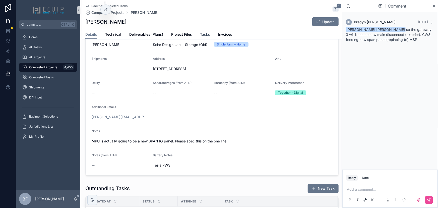
click at [201, 37] on span "Tasks" at bounding box center [205, 34] width 10 height 5
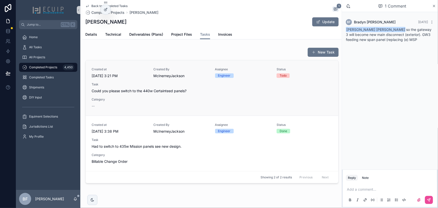
click at [238, 85] on span "Task" at bounding box center [212, 84] width 241 height 4
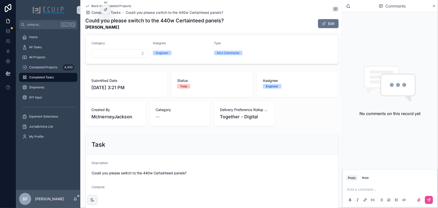
scroll to position [68, 0]
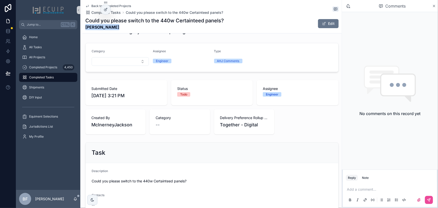
drag, startPoint x: 115, startPoint y: 31, endPoint x: 86, endPoint y: 28, distance: 29.5
click at [86, 28] on div "Back to Completed Projects Completed Tasks Could you please switch to the 440w …" at bounding box center [211, 16] width 253 height 33
copy strong "[PERSON_NAME]"
click at [301, 165] on form "Description Could you please switch to the 440w Certainteed panels? Contacts --…" at bounding box center [212, 197] width 253 height 68
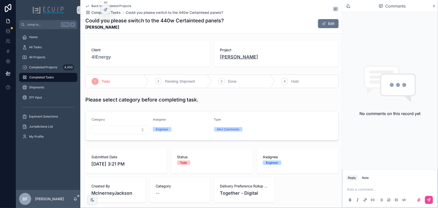
click at [230, 53] on span "[PERSON_NAME]" at bounding box center [239, 56] width 38 height 7
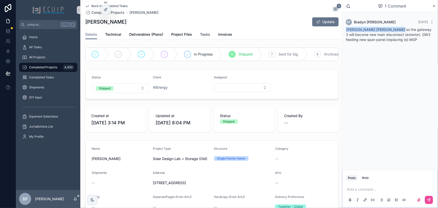
click at [205, 38] on link "Tasks" at bounding box center [205, 35] width 10 height 10
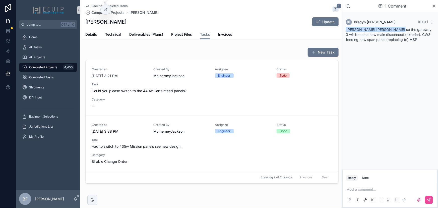
click at [201, 79] on div "Created at [DATE] 3:21 PM Created By [PERSON_NAME] Assignee Engineer Status Tod…" at bounding box center [212, 87] width 241 height 41
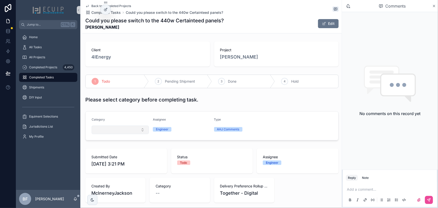
click at [122, 129] on button "Select Button" at bounding box center [120, 129] width 57 height 9
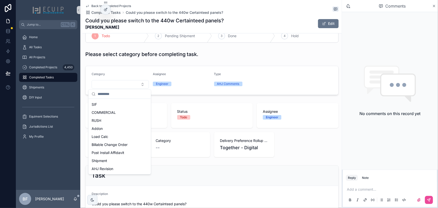
scroll to position [68, 0]
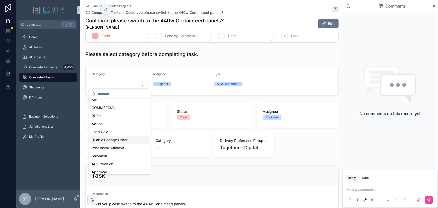
click at [120, 138] on span "Billable Change Order" at bounding box center [110, 139] width 36 height 5
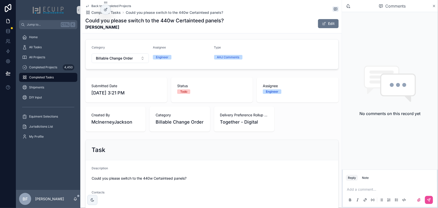
scroll to position [0, 0]
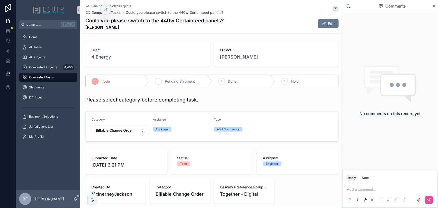
click at [171, 82] on span "Pending Shipment" at bounding box center [180, 81] width 30 height 5
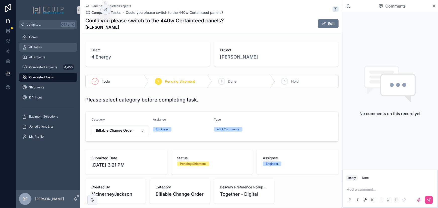
click at [53, 48] on div "All Tasks" at bounding box center [48, 47] width 52 height 8
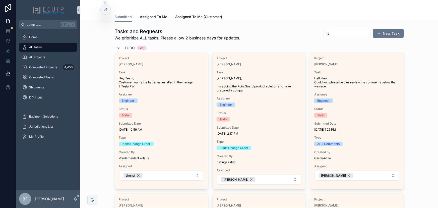
click at [129, 48] on span "Todo" at bounding box center [130, 47] width 10 height 5
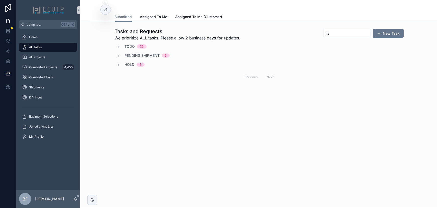
click at [141, 54] on span "Pending Shipment" at bounding box center [142, 55] width 35 height 5
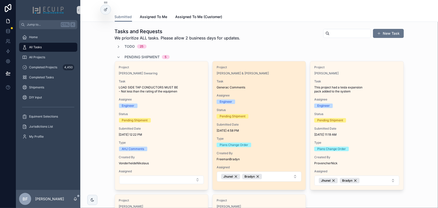
click at [281, 78] on div "Project [PERSON_NAME] & [PERSON_NAME] Task Generac Comments Assignee Engineer S…" at bounding box center [259, 123] width 93 height 124
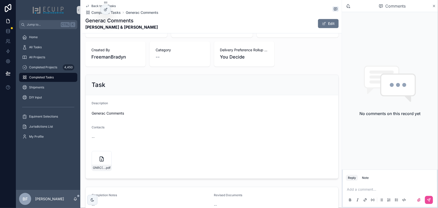
scroll to position [137, 0]
click at [328, 25] on button "Edit" at bounding box center [328, 23] width 21 height 9
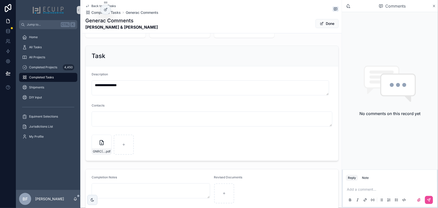
scroll to position [201, 0]
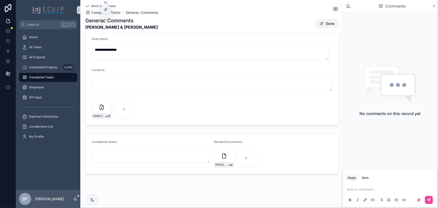
click at [320, 24] on span "scrollable content" at bounding box center [322, 24] width 4 height 4
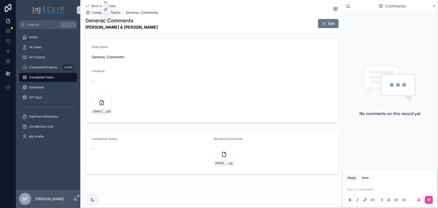
scroll to position [10, 0]
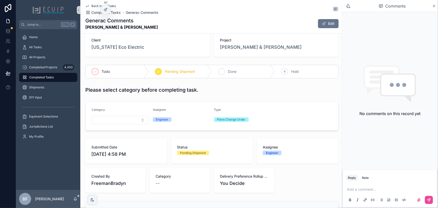
click at [235, 66] on div "3 Done" at bounding box center [243, 71] width 63 height 13
click at [42, 48] on div "All Tasks" at bounding box center [48, 47] width 52 height 8
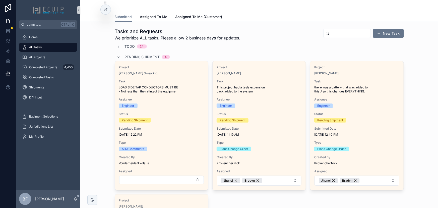
click at [371, 74] on div "[PERSON_NAME]" at bounding box center [356, 73] width 85 height 4
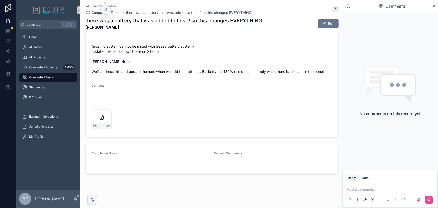
scroll to position [289, 0]
click at [329, 20] on button "Edit" at bounding box center [328, 23] width 21 height 9
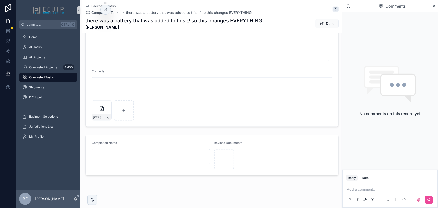
scroll to position [341, 0]
click at [320, 22] on span "scrollable content" at bounding box center [322, 24] width 4 height 4
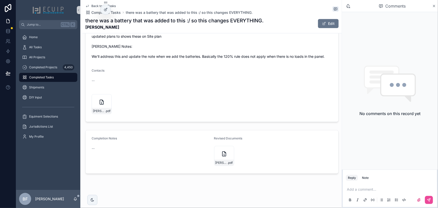
scroll to position [304, 0]
click at [217, 159] on div "Karmen-Y-Bosley-Battery-Plans-R1_signed .pdf" at bounding box center [224, 156] width 20 height 20
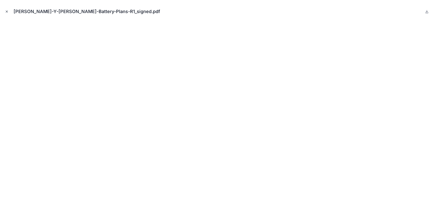
click at [7, 11] on icon "Close modal" at bounding box center [7, 12] width 4 height 4
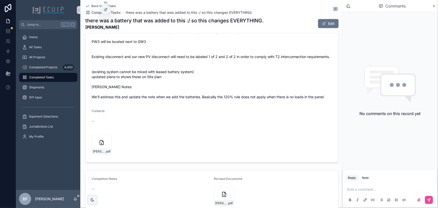
scroll to position [258, 0]
drag, startPoint x: 330, startPoint y: 23, endPoint x: 326, endPoint y: 30, distance: 8.2
click at [330, 23] on button "Edit" at bounding box center [328, 23] width 21 height 9
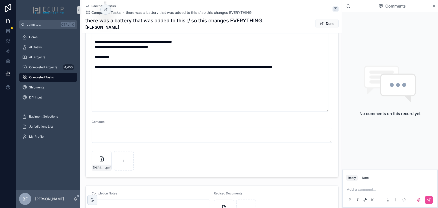
scroll to position [341, 0]
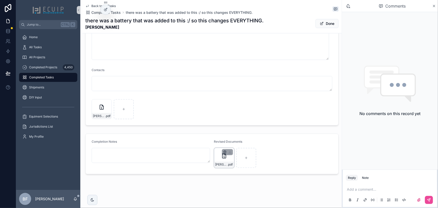
click at [223, 150] on icon "scrollable content" at bounding box center [225, 152] width 4 height 4
click at [233, 142] on icon "scrollable content" at bounding box center [233, 142] width 0 height 1
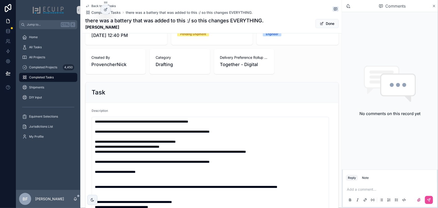
scroll to position [68, 0]
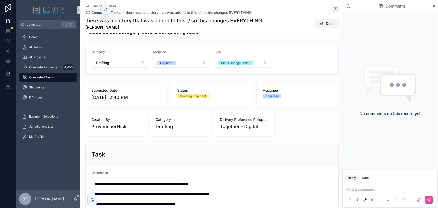
click at [324, 27] on button "Done" at bounding box center [326, 23] width 23 height 9
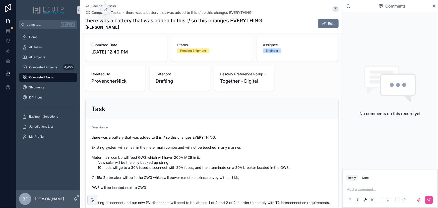
scroll to position [0, 0]
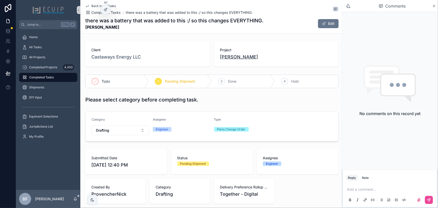
click at [240, 59] on span "[PERSON_NAME]" at bounding box center [239, 56] width 38 height 7
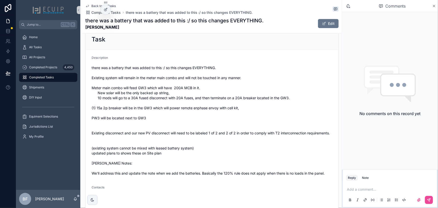
scroll to position [289, 0]
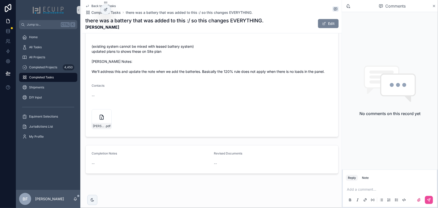
click at [325, 20] on button "Edit" at bounding box center [328, 23] width 21 height 9
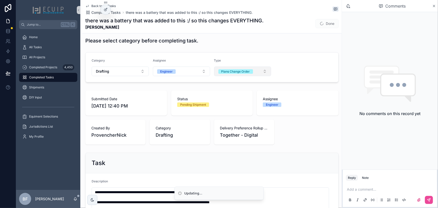
scroll to position [0, 0]
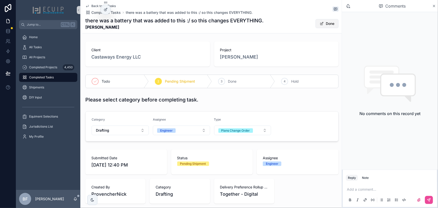
click at [323, 24] on button "Done" at bounding box center [326, 23] width 23 height 9
click at [231, 80] on span "Done" at bounding box center [232, 81] width 9 height 5
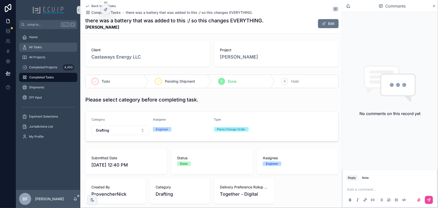
drag, startPoint x: 38, startPoint y: 49, endPoint x: 31, endPoint y: 4, distance: 46.1
click at [38, 49] on div "All Tasks" at bounding box center [48, 47] width 52 height 8
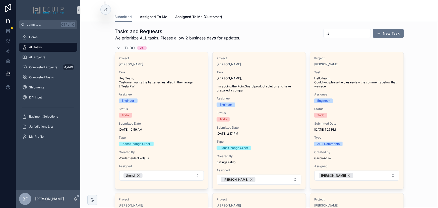
click at [130, 46] on span "Todo" at bounding box center [130, 47] width 10 height 5
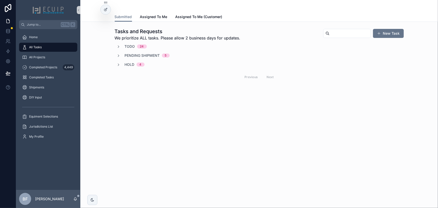
click at [136, 52] on div "Todo 24 Pending Shipment 5 Hold 4 Previous Next" at bounding box center [259, 63] width 289 height 39
click at [137, 53] on span "Pending Shipment" at bounding box center [142, 55] width 35 height 5
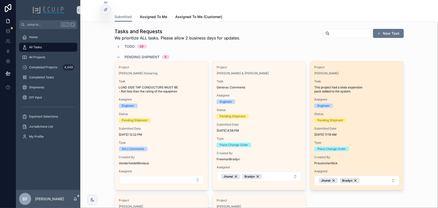
click at [365, 71] on div "[PERSON_NAME]" at bounding box center [356, 73] width 85 height 4
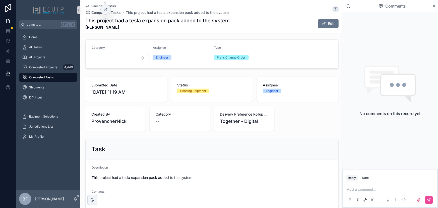
scroll to position [71, 0]
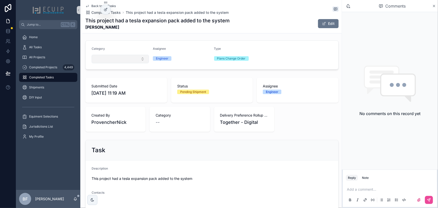
click at [122, 61] on button "Select Button" at bounding box center [120, 59] width 57 height 9
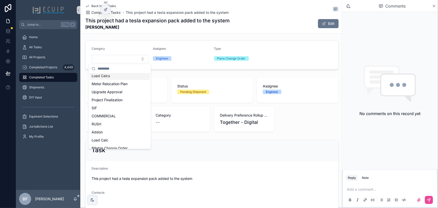
scroll to position [68, 0]
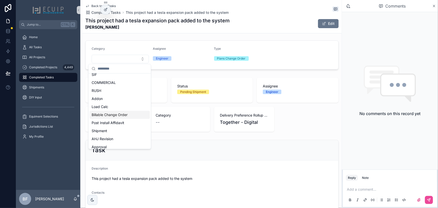
click at [124, 114] on span "Billable Change Order" at bounding box center [110, 114] width 36 height 5
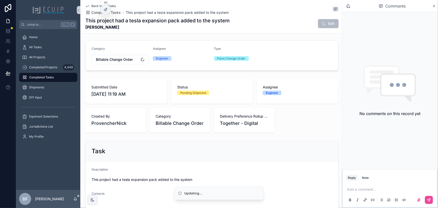
scroll to position [163, 0]
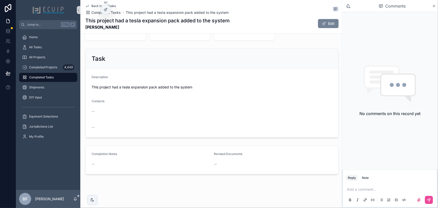
click at [321, 20] on button "Edit" at bounding box center [328, 23] width 21 height 9
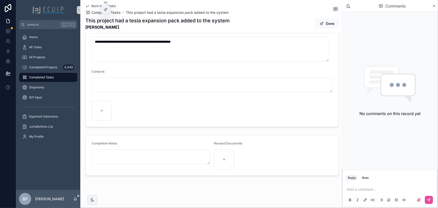
scroll to position [211, 0]
click at [326, 27] on button "Done" at bounding box center [326, 23] width 23 height 9
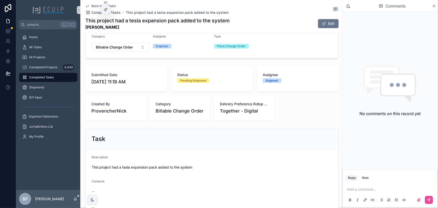
scroll to position [18, 0]
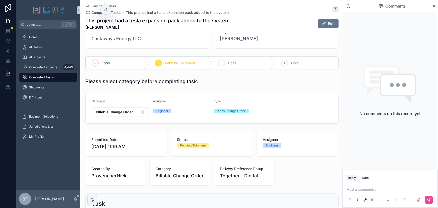
click at [242, 63] on div "3 Done" at bounding box center [243, 62] width 63 height 13
click at [45, 58] on span "All Projects" at bounding box center [37, 57] width 16 height 4
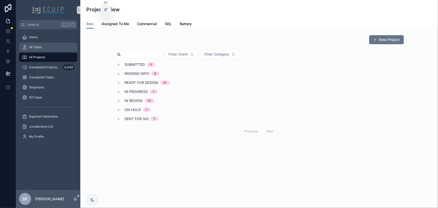
click at [47, 46] on div "All Tasks" at bounding box center [48, 47] width 52 height 8
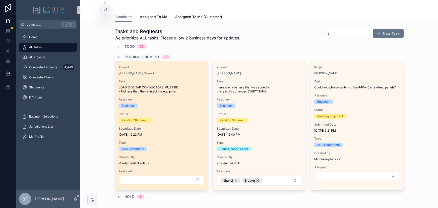
click at [160, 69] on span "Project" at bounding box center [161, 67] width 85 height 4
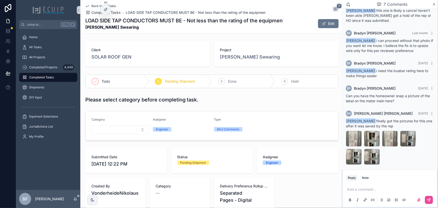
scroll to position [137, 0]
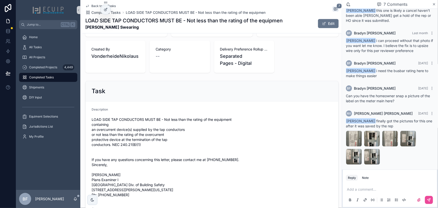
drag, startPoint x: 329, startPoint y: 26, endPoint x: 311, endPoint y: 52, distance: 31.1
click at [329, 26] on button "Edit" at bounding box center [328, 23] width 21 height 9
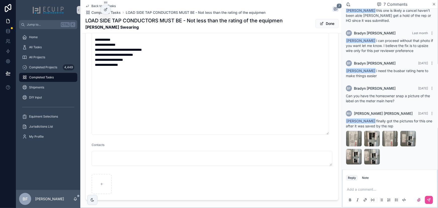
scroll to position [348, 0]
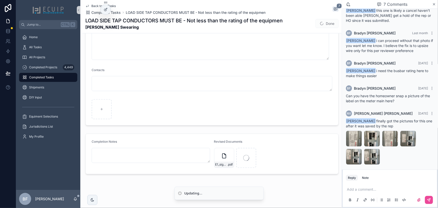
click at [382, 191] on p "scrollable content" at bounding box center [391, 189] width 88 height 5
click at [317, 26] on button "Done" at bounding box center [326, 23] width 23 height 9
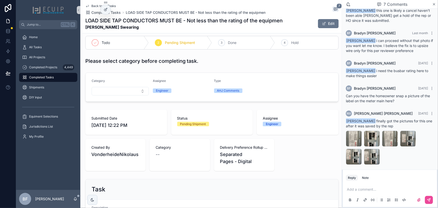
scroll to position [0, 0]
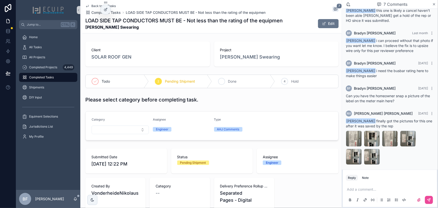
click at [238, 81] on div "3 Done" at bounding box center [243, 81] width 63 height 13
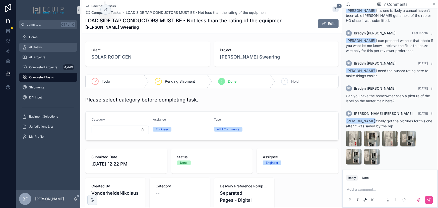
click at [61, 46] on div "All Tasks" at bounding box center [48, 47] width 52 height 8
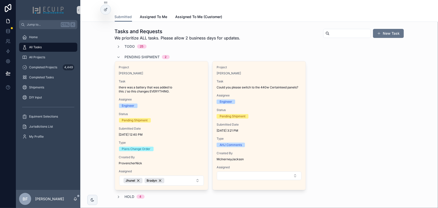
click at [136, 54] on span "Pending Shipment" at bounding box center [142, 56] width 35 height 5
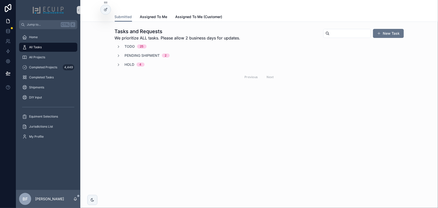
click at [131, 47] on span "Todo" at bounding box center [130, 46] width 10 height 5
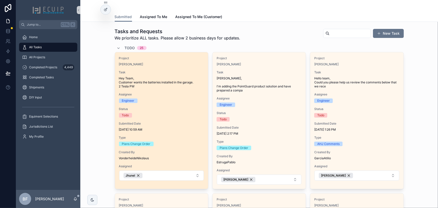
scroll to position [114, 0]
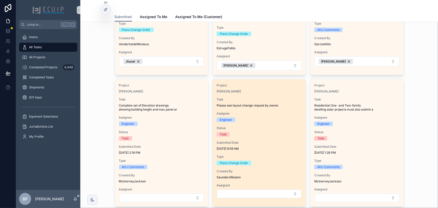
click at [265, 86] on span "Project" at bounding box center [259, 85] width 85 height 4
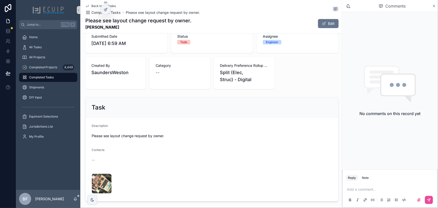
scroll to position [137, 0]
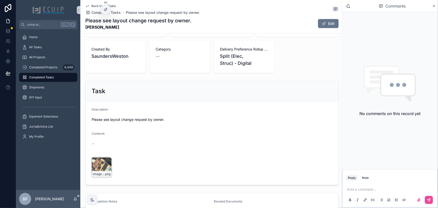
click at [102, 169] on div "image002 .png" at bounding box center [102, 167] width 20 height 20
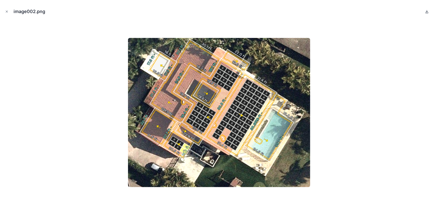
click at [427, 12] on icon at bounding box center [427, 12] width 4 height 4
click at [5, 12] on icon "Close modal" at bounding box center [7, 12] width 4 height 4
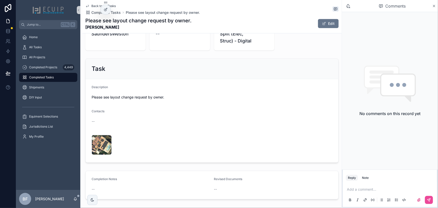
scroll to position [160, 0]
drag, startPoint x: 126, startPoint y: 29, endPoint x: 85, endPoint y: 28, distance: 40.4
click at [85, 28] on strong "[PERSON_NAME]" at bounding box center [138, 27] width 106 height 6
copy strong "[PERSON_NAME]"
